Goal: Task Accomplishment & Management: Use online tool/utility

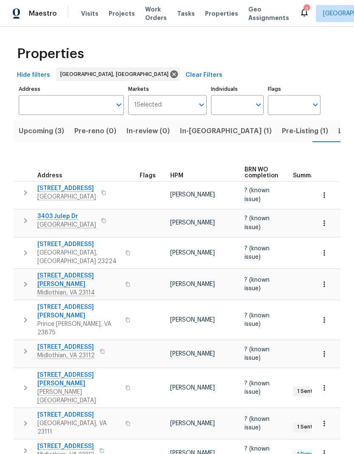
scroll to position [0, 14]
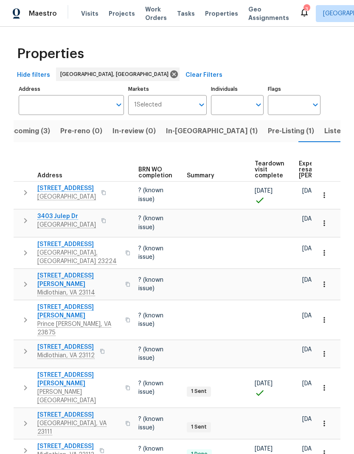
scroll to position [0, 108]
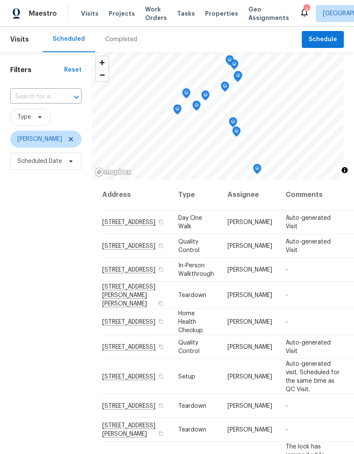
scroll to position [0, 11]
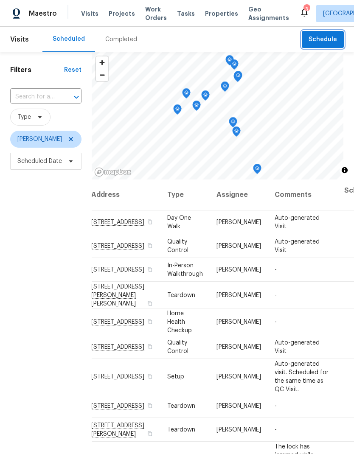
click at [323, 31] on button "Schedule" at bounding box center [323, 39] width 42 height 17
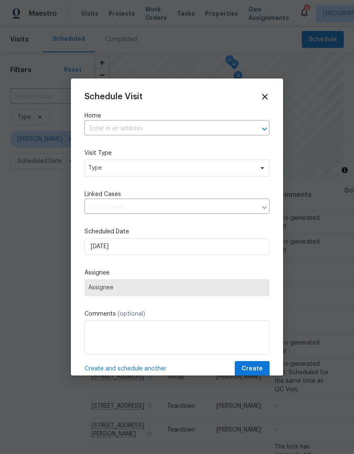
click at [214, 130] on input "text" at bounding box center [164, 128] width 161 height 13
type input "ladi"
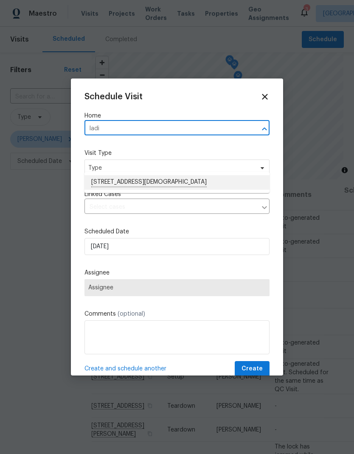
click at [201, 175] on li "405 E Ladies Mile Rd, Richmond, VA 23222" at bounding box center [176, 182] width 185 height 14
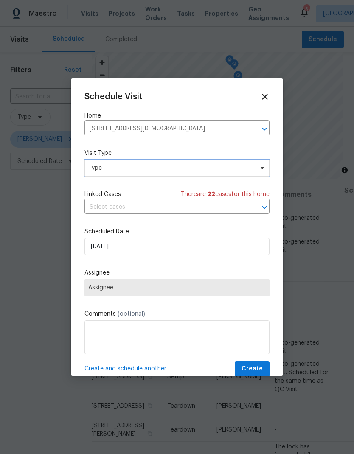
click at [230, 173] on span "Type" at bounding box center [176, 168] width 185 height 17
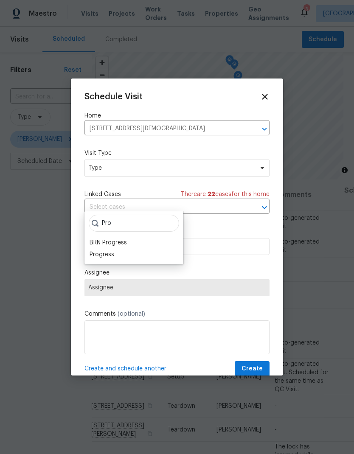
type input "Pro"
click at [93, 250] on div "Progress" at bounding box center [102, 254] width 25 height 8
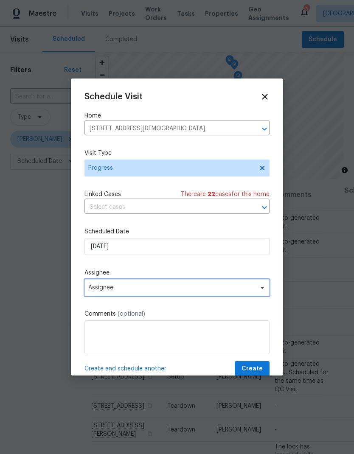
click at [93, 289] on span "Assignee" at bounding box center [171, 287] width 166 height 7
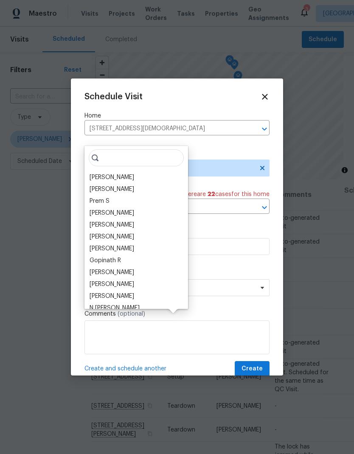
click at [92, 173] on div "[PERSON_NAME]" at bounding box center [112, 177] width 45 height 8
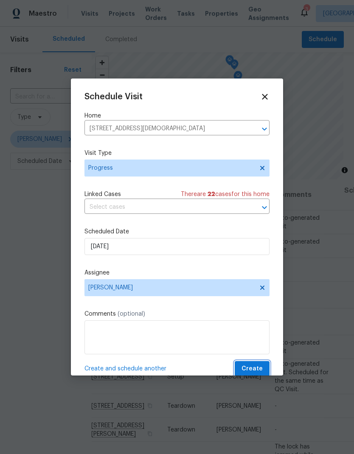
click at [254, 367] on span "Create" at bounding box center [251, 369] width 21 height 11
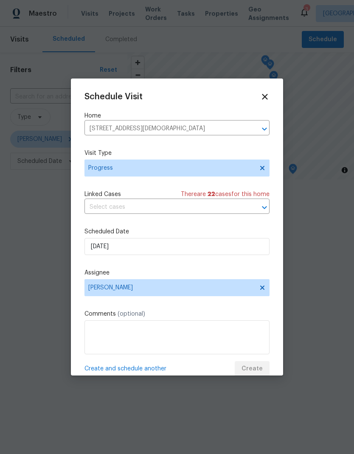
scroll to position [0, 0]
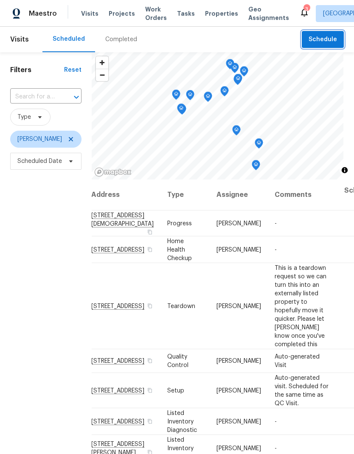
click at [320, 34] on button "Schedule" at bounding box center [323, 39] width 42 height 17
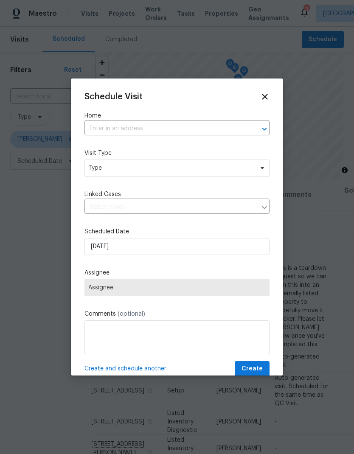
click at [99, 131] on input "text" at bounding box center [164, 128] width 161 height 13
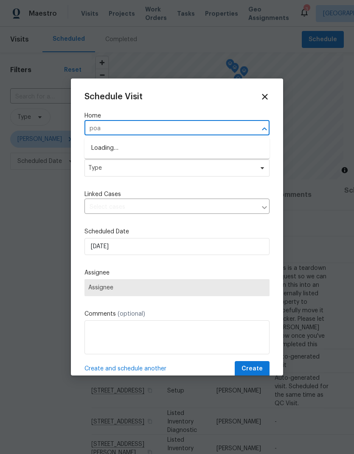
type input "poac"
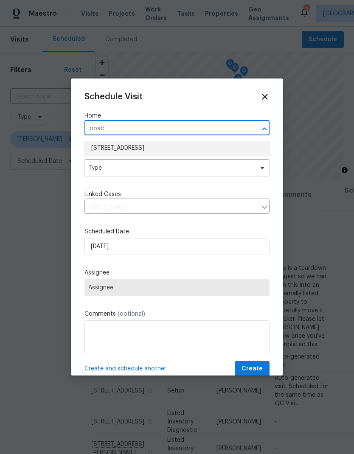
click at [102, 149] on li "11130 Poachers Run, Chesterfield, VA 23832" at bounding box center [176, 148] width 185 height 14
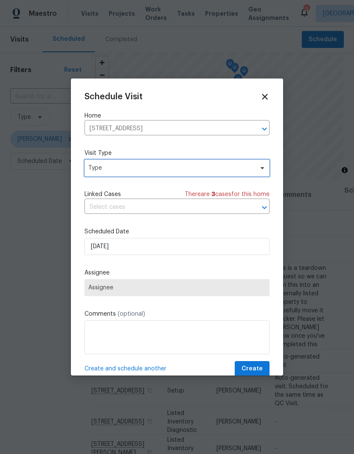
click at [94, 171] on span "Type" at bounding box center [170, 168] width 165 height 8
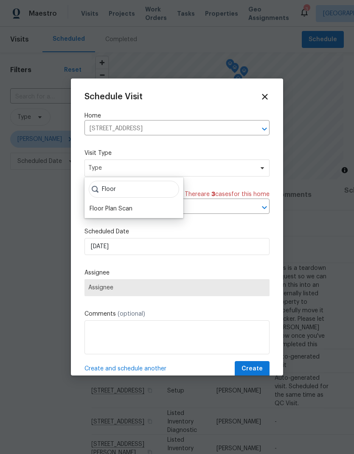
type input "Floor"
click at [94, 211] on div "Floor Plan Scan" at bounding box center [111, 209] width 43 height 8
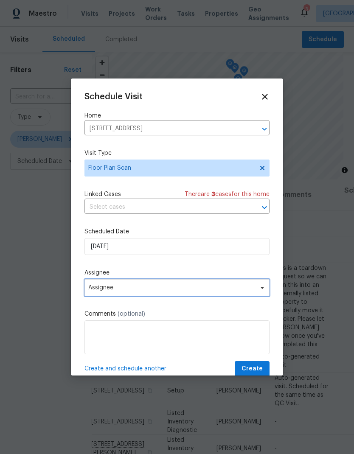
click at [93, 291] on span "Assignee" at bounding box center [171, 287] width 166 height 7
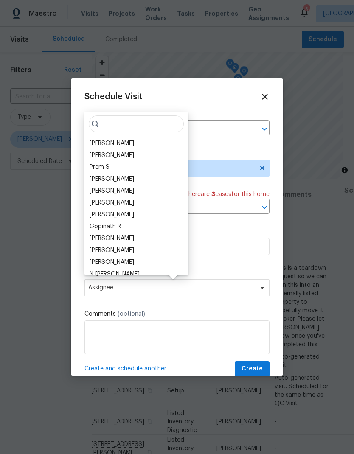
click at [100, 144] on div "[PERSON_NAME]" at bounding box center [112, 143] width 45 height 8
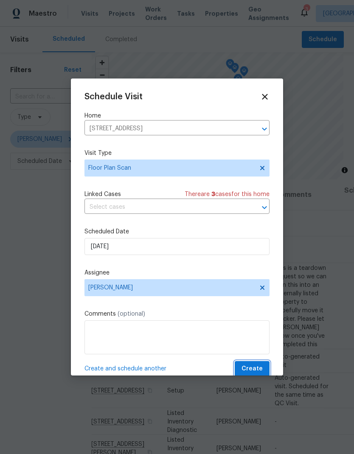
click at [261, 370] on span "Create" at bounding box center [251, 369] width 21 height 11
